Goal: Task Accomplishment & Management: Use online tool/utility

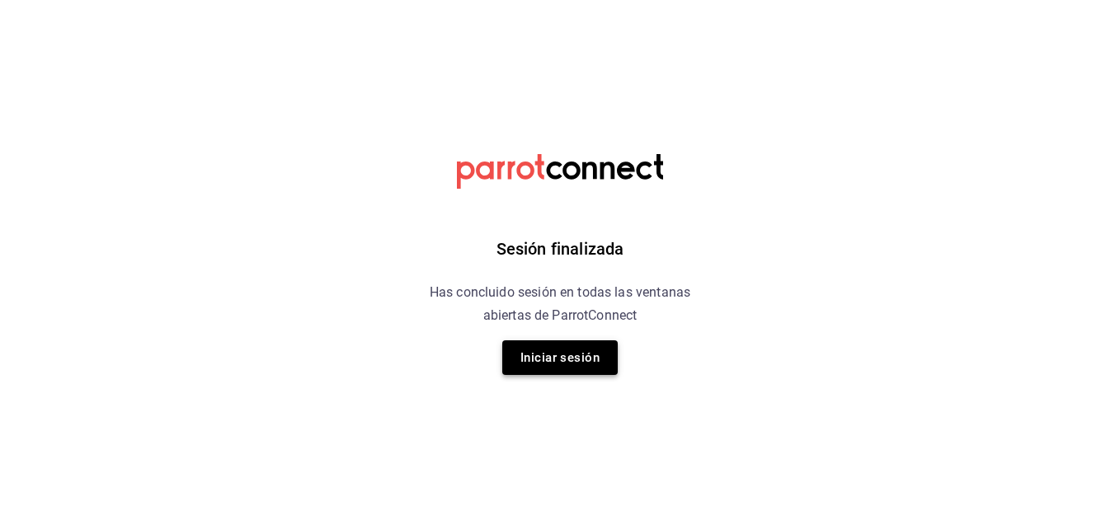
click at [557, 355] on button "Iniciar sesión" at bounding box center [559, 358] width 115 height 35
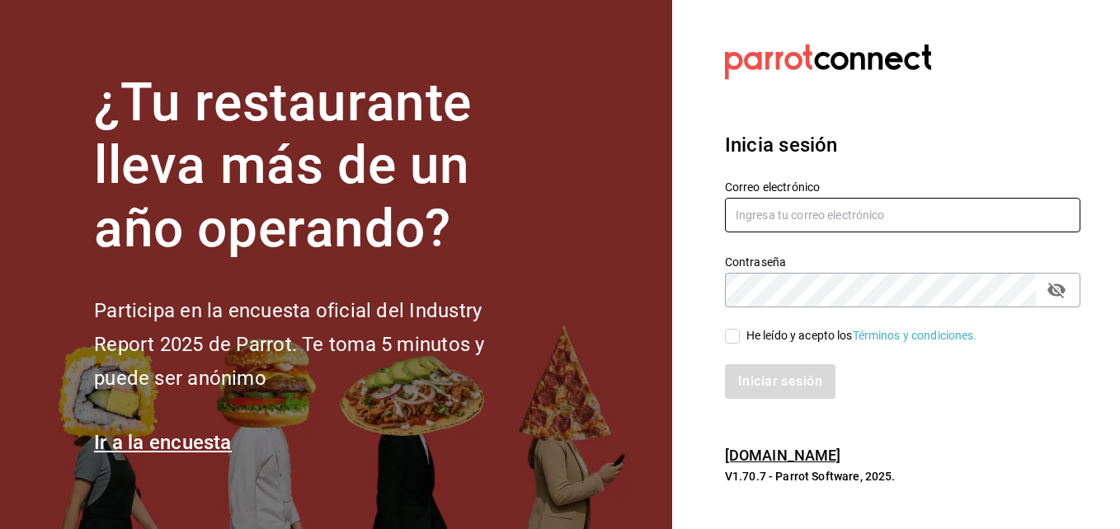
type input "[PERSON_NAME][EMAIL_ADDRESS][PERSON_NAME][DOMAIN_NAME]"
click at [731, 332] on input "He leído y acepto los Términos y condiciones." at bounding box center [732, 336] width 15 height 15
checkbox input "true"
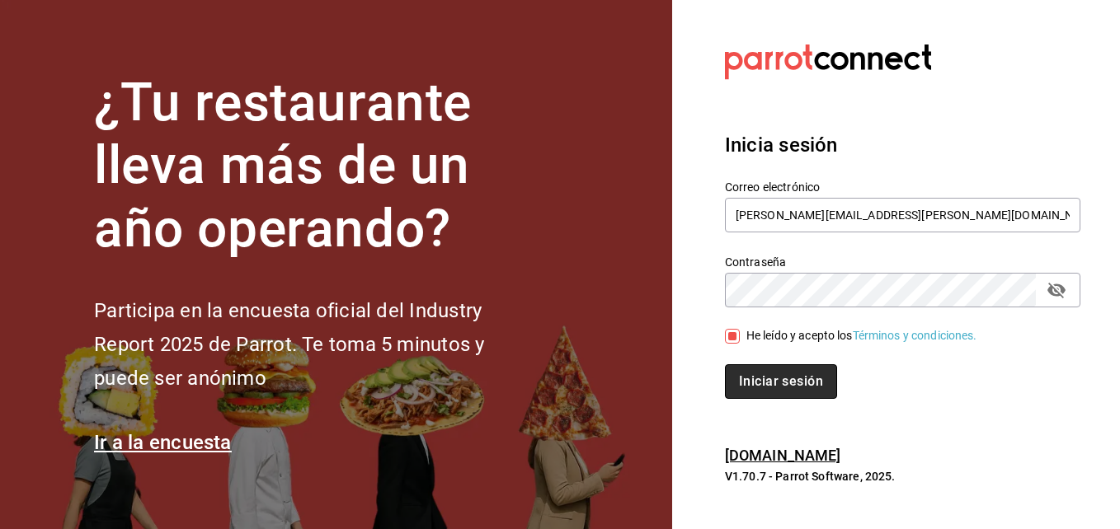
click at [761, 369] on button "Iniciar sesión" at bounding box center [781, 381] width 112 height 35
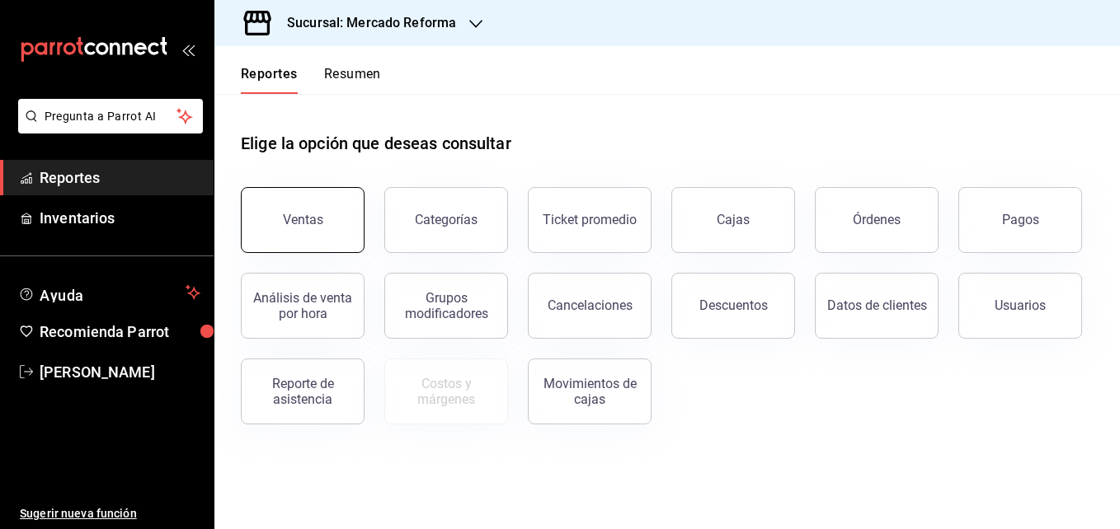
click at [308, 216] on div "Ventas" at bounding box center [303, 220] width 40 height 16
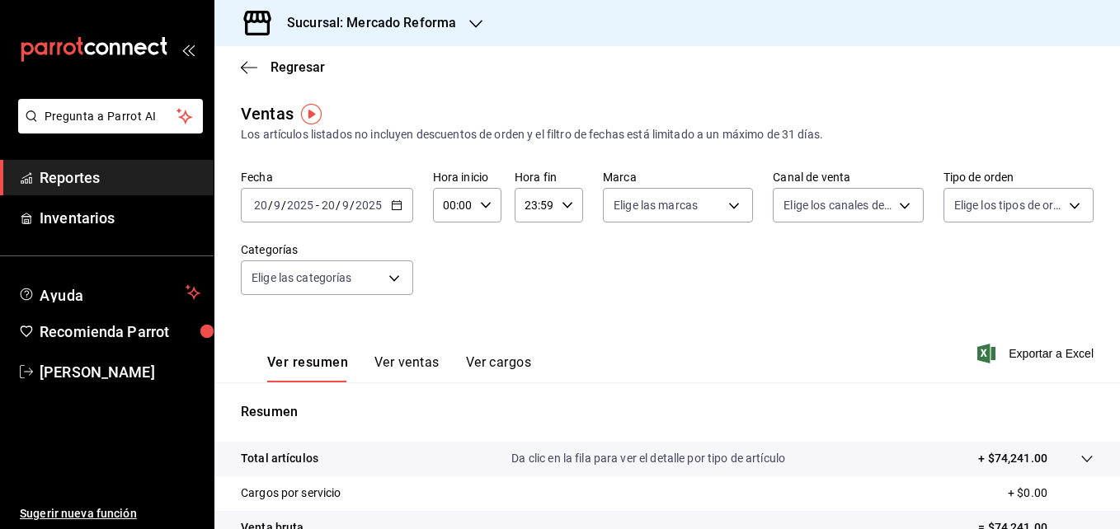
click at [401, 208] on icon "button" at bounding box center [397, 206] width 12 height 12
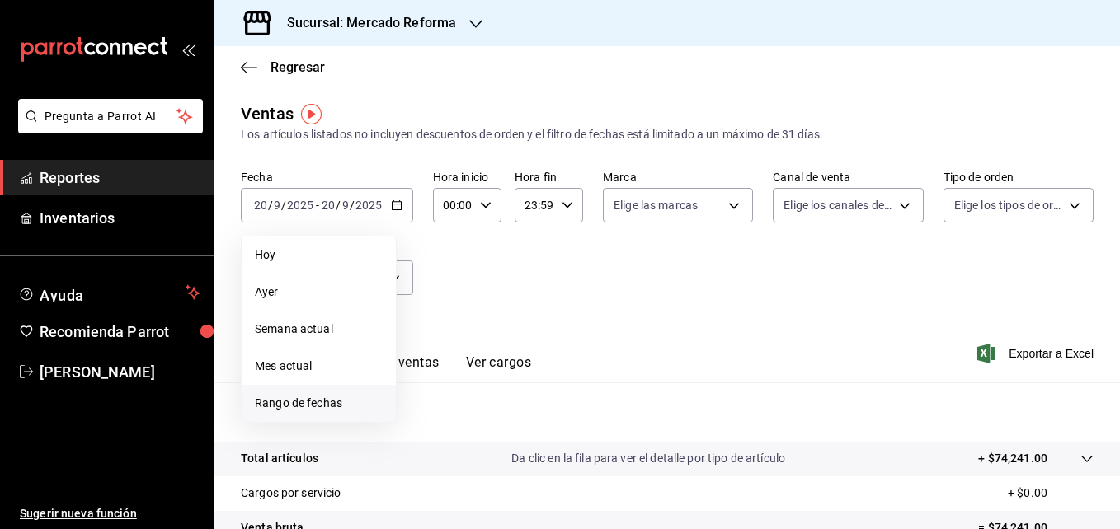
click at [305, 406] on span "Rango de fechas" at bounding box center [319, 403] width 128 height 17
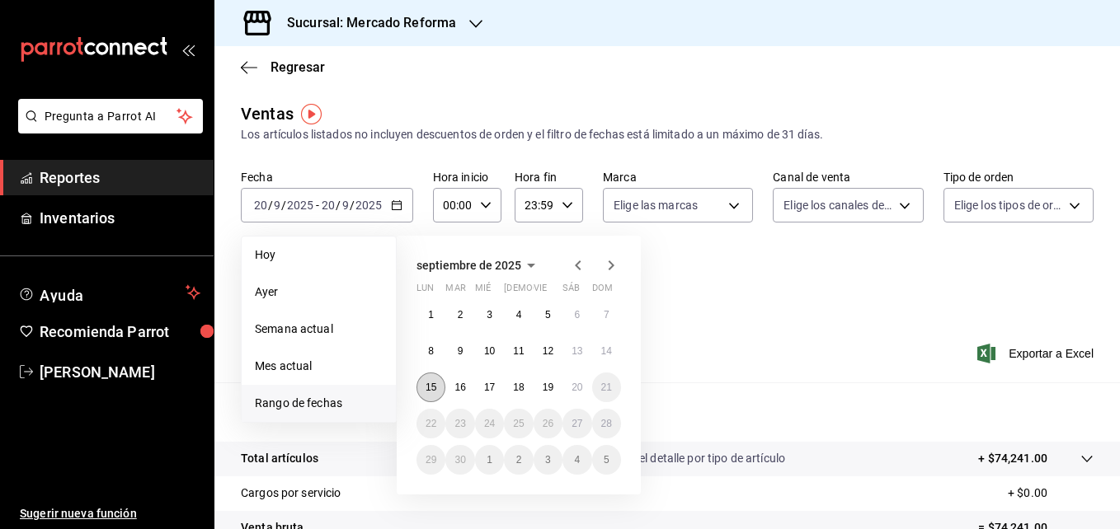
click at [435, 394] on button "15" at bounding box center [430, 388] width 29 height 30
click at [426, 389] on abbr "15" at bounding box center [430, 388] width 11 height 12
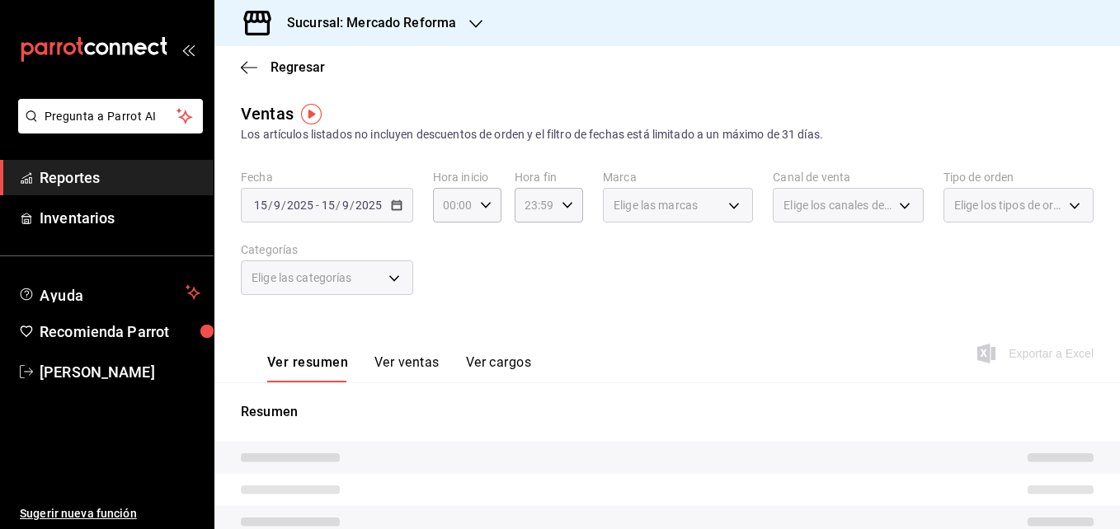
click at [395, 213] on div "2025-09-15 15 / 9 / 2025 - 2025-09-15 15 / 9 / 2025" at bounding box center [327, 205] width 172 height 35
click at [496, 257] on div "Fecha 2025-09-15 15 / 9 / 2025 - 2025-09-15 15 / 9 / 2025 Hora inicio 00:00 Hor…" at bounding box center [667, 242] width 853 height 145
click at [484, 208] on icon "button" at bounding box center [486, 206] width 12 height 12
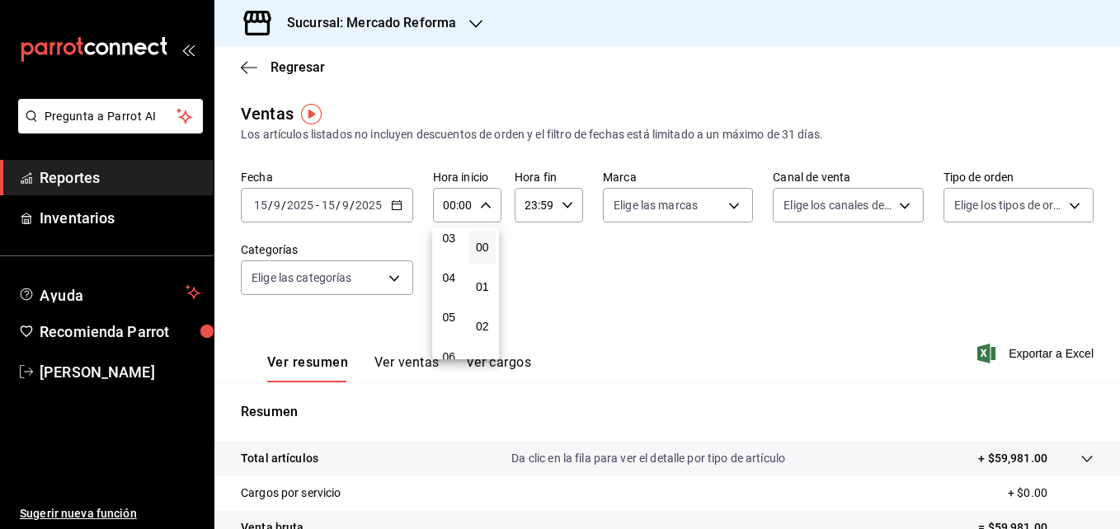
scroll to position [132, 0]
click at [447, 314] on span "05" at bounding box center [448, 313] width 7 height 13
type input "05:00"
click at [566, 204] on div at bounding box center [560, 264] width 1120 height 529
click at [566, 204] on \(Stroke\) "button" at bounding box center [567, 205] width 10 height 6
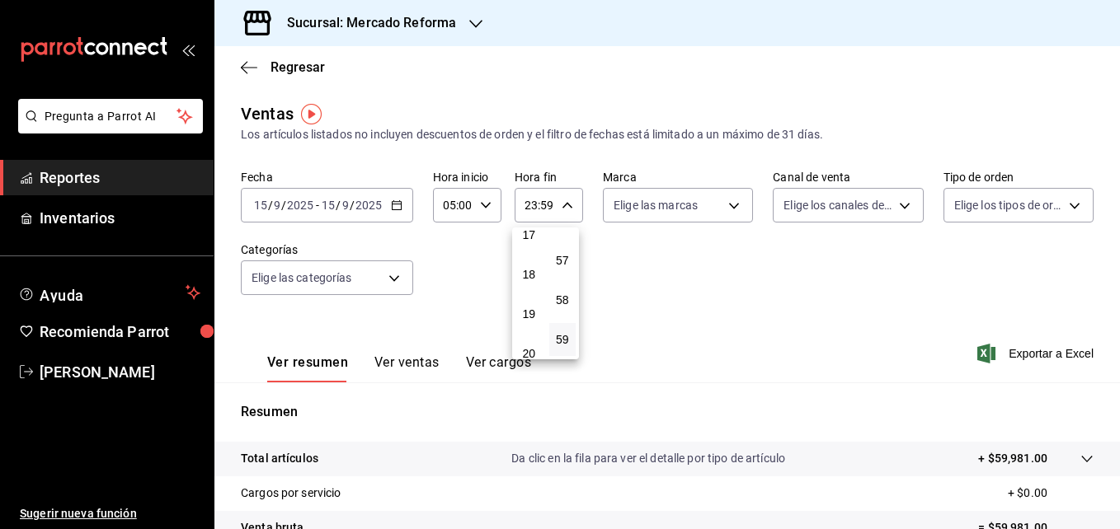
scroll to position [818, 0]
click at [529, 341] on span "23" at bounding box center [528, 339] width 7 height 13
click at [397, 204] on div at bounding box center [560, 264] width 1120 height 529
click at [397, 204] on \(Stroke\) "button" at bounding box center [396, 204] width 9 height 1
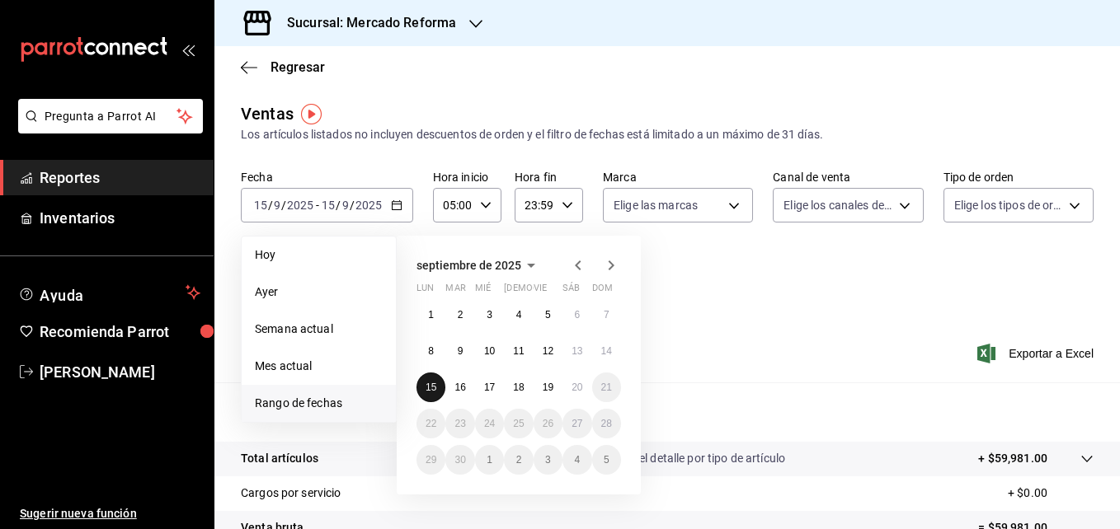
click at [424, 383] on button "15" at bounding box center [430, 388] width 29 height 30
click at [574, 388] on abbr "20" at bounding box center [576, 388] width 11 height 12
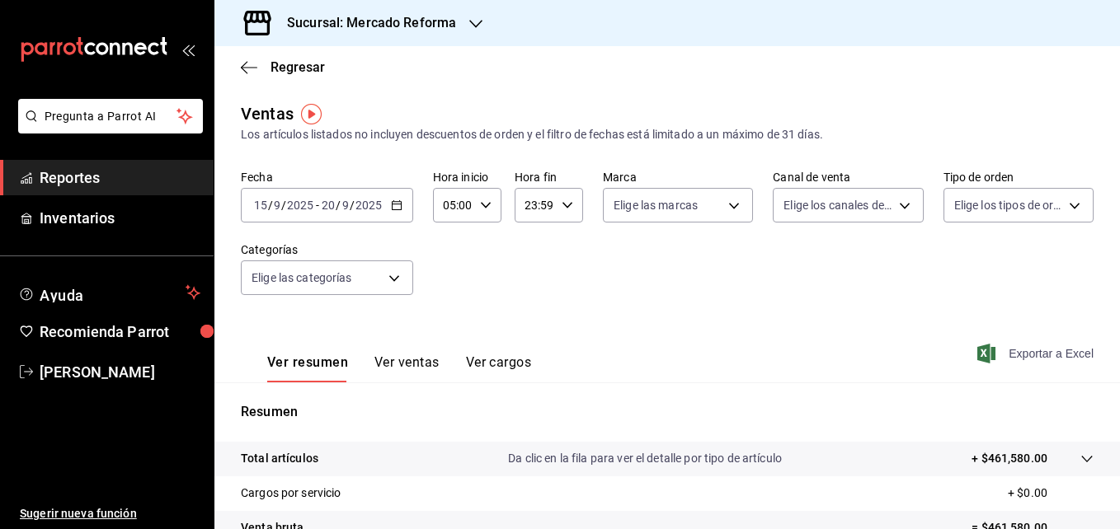
click at [1045, 355] on span "Exportar a Excel" at bounding box center [1036, 354] width 113 height 20
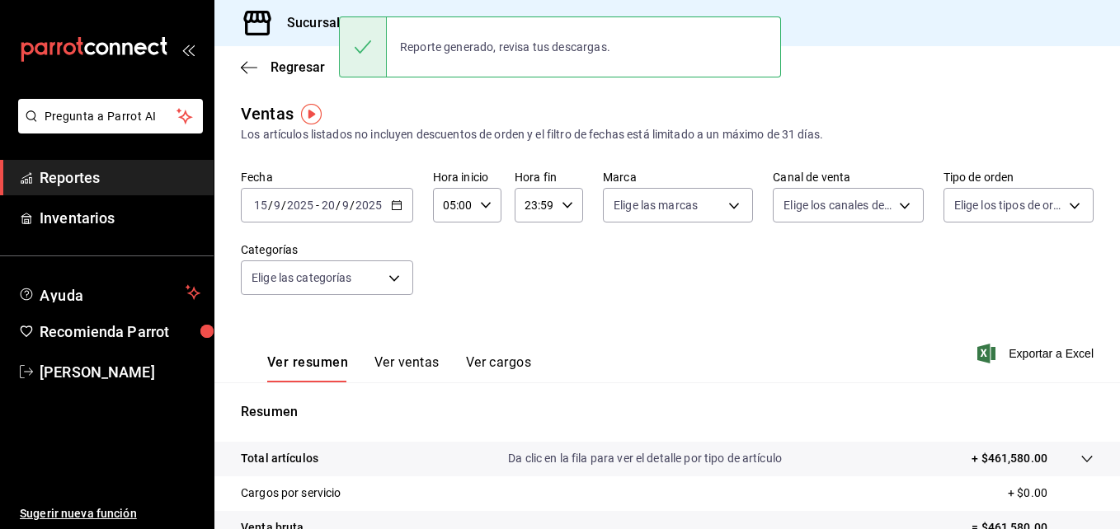
drag, startPoint x: 1045, startPoint y: 355, endPoint x: 652, endPoint y: 98, distance: 470.0
click at [652, 98] on main "Regresar Ventas Los artículos listados no incluyen descuentos de orden y el fil…" at bounding box center [666, 418] width 905 height 744
click at [1034, 369] on div "Ver resumen Ver ventas Ver cargos Exportar a Excel" at bounding box center [666, 349] width 905 height 68
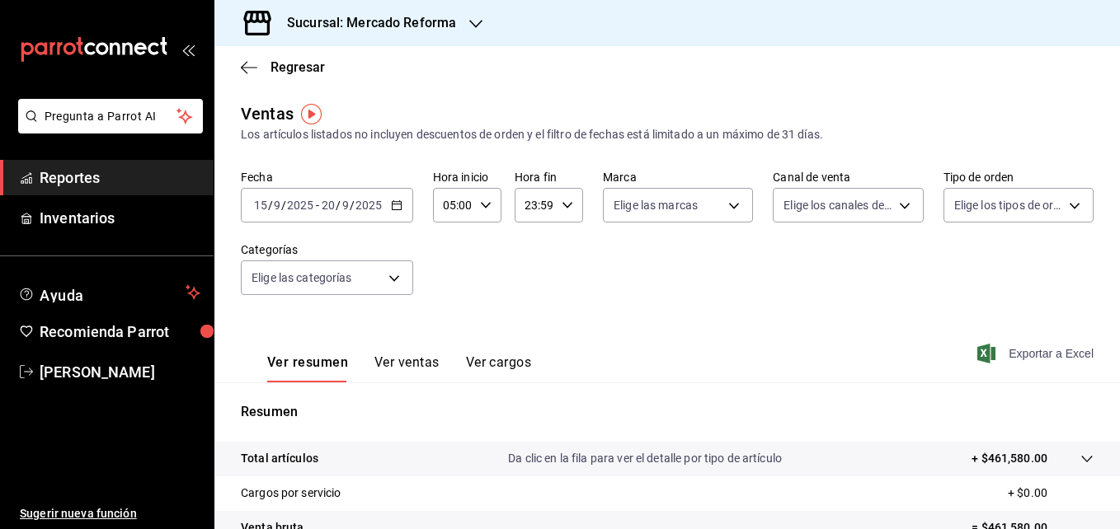
click at [1022, 359] on span "Exportar a Excel" at bounding box center [1036, 354] width 113 height 20
click at [469, 25] on icon "button" at bounding box center [475, 23] width 13 height 13
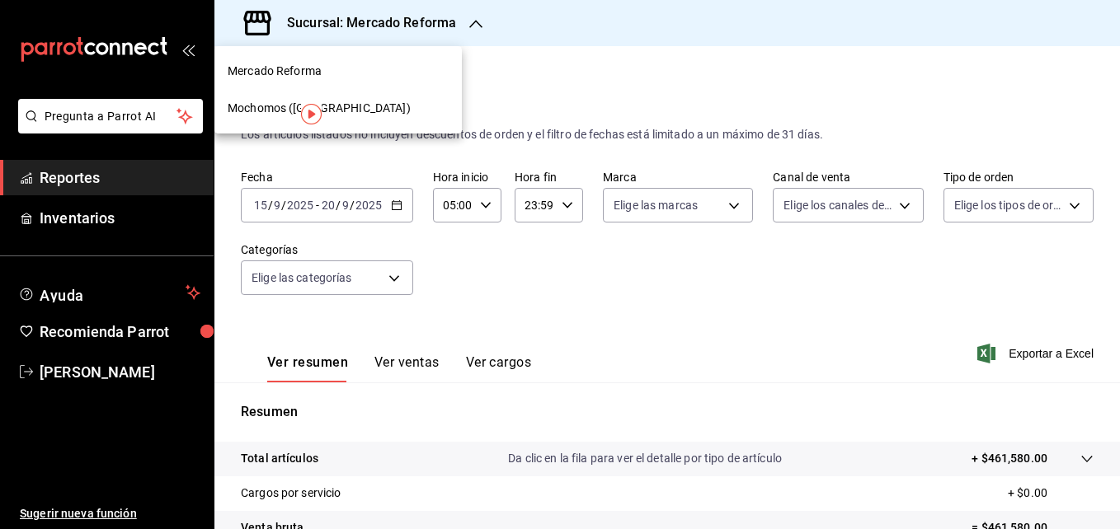
click at [356, 113] on div "Mochomos (Chihuahua)" at bounding box center [338, 108] width 221 height 17
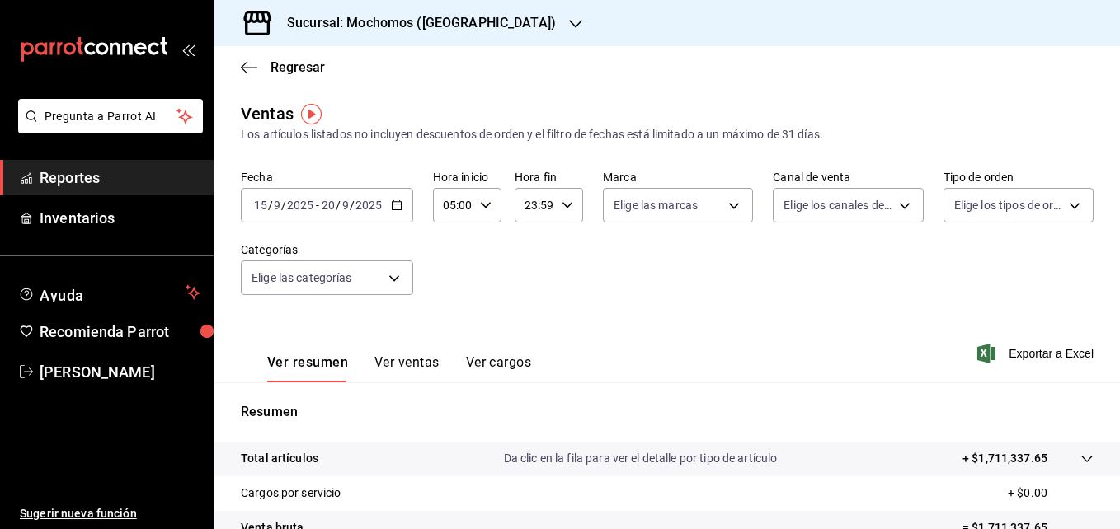
click at [569, 24] on icon "button" at bounding box center [575, 23] width 13 height 13
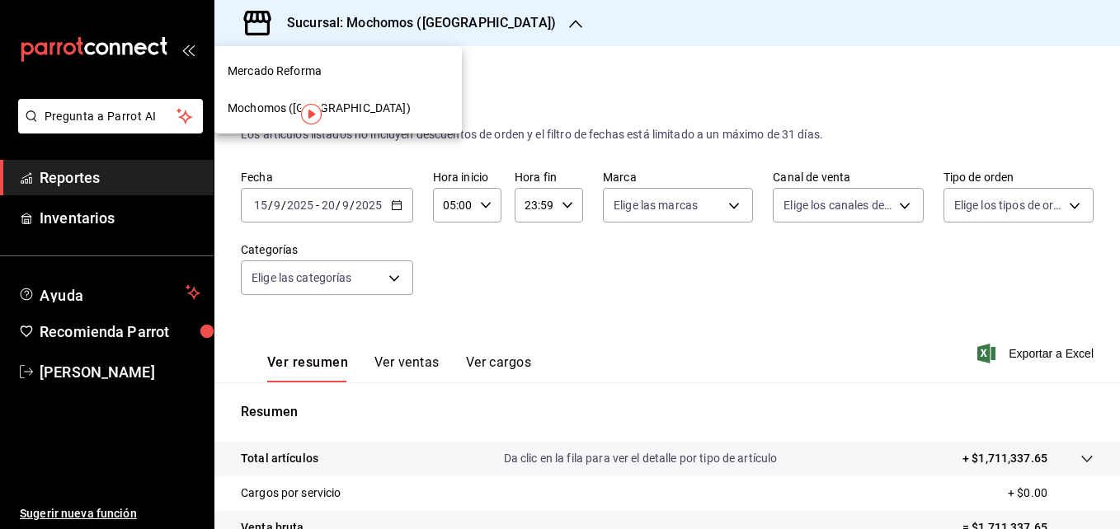
click at [348, 116] on span "Mochomos (Chihuahua)" at bounding box center [319, 108] width 183 height 17
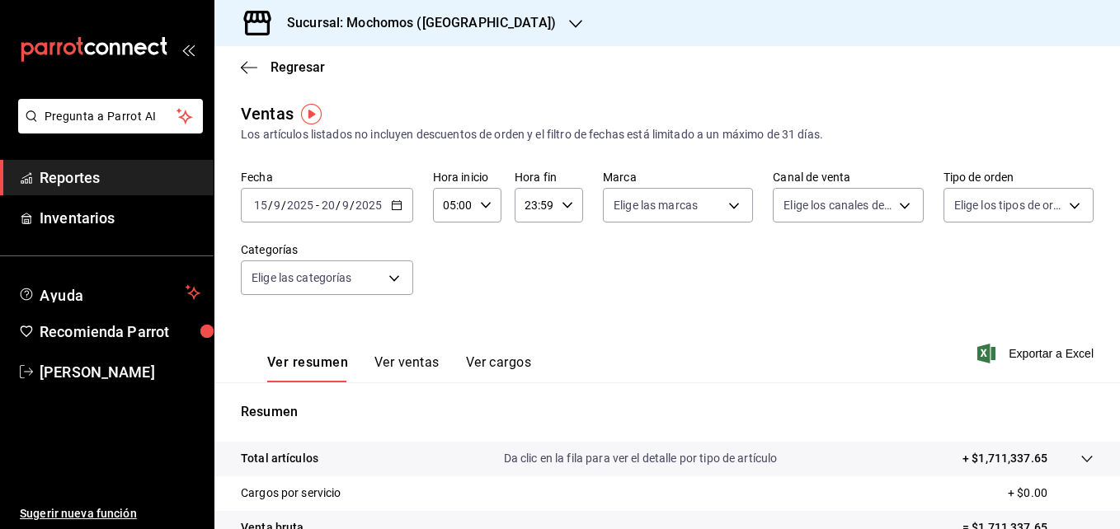
click at [484, 209] on icon "button" at bounding box center [486, 206] width 12 height 12
click at [453, 285] on span "06" at bounding box center [448, 286] width 7 height 13
type input "06:00"
click at [613, 281] on div at bounding box center [560, 264] width 1120 height 529
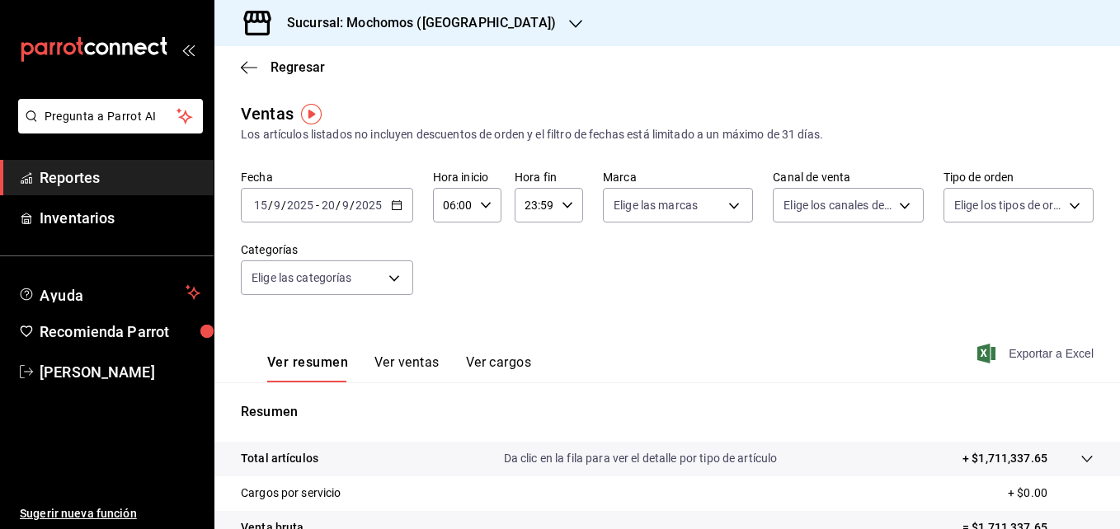
click at [1027, 357] on span "Exportar a Excel" at bounding box center [1036, 354] width 113 height 20
